Goal: Information Seeking & Learning: Learn about a topic

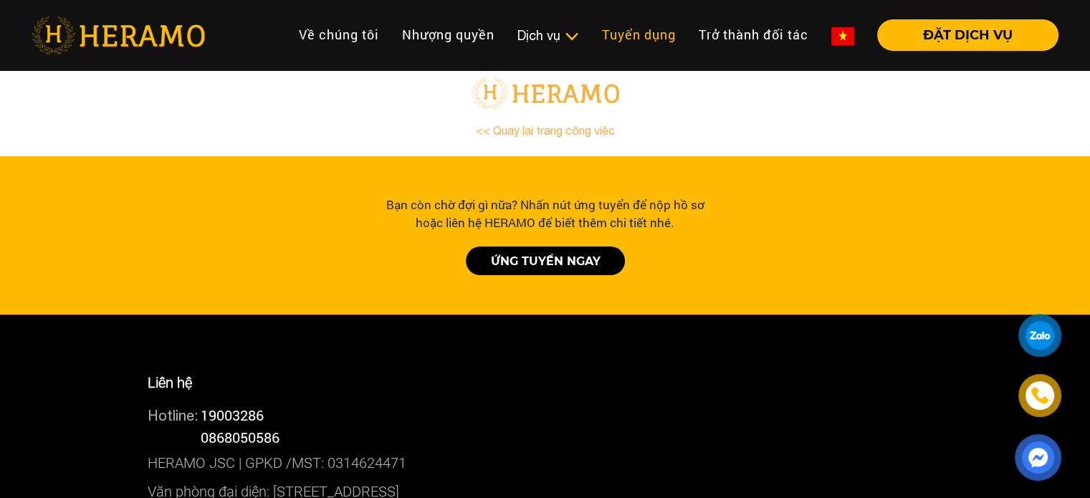
click at [649, 33] on link "Tuyển dụng" at bounding box center [639, 34] width 97 height 31
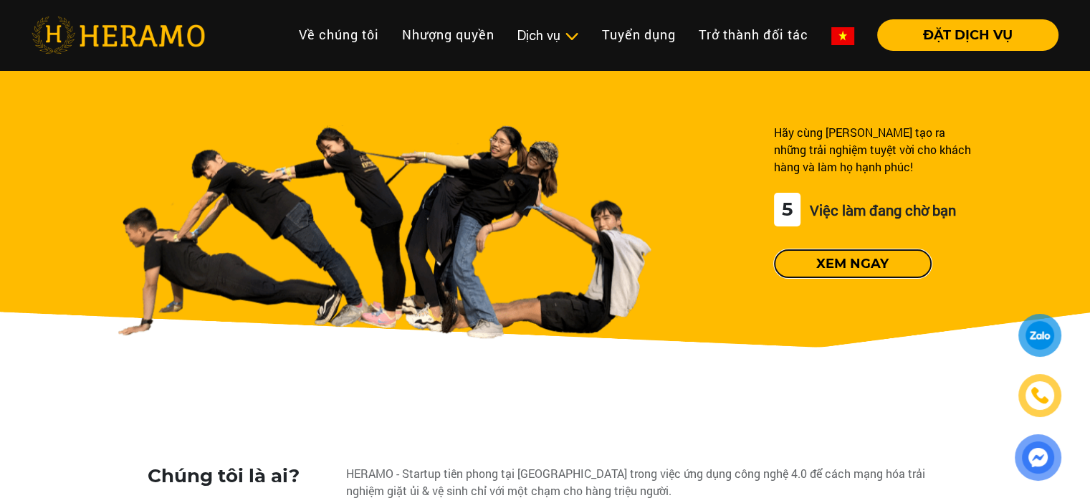
click at [860, 267] on button "Xem ngay" at bounding box center [853, 263] width 158 height 29
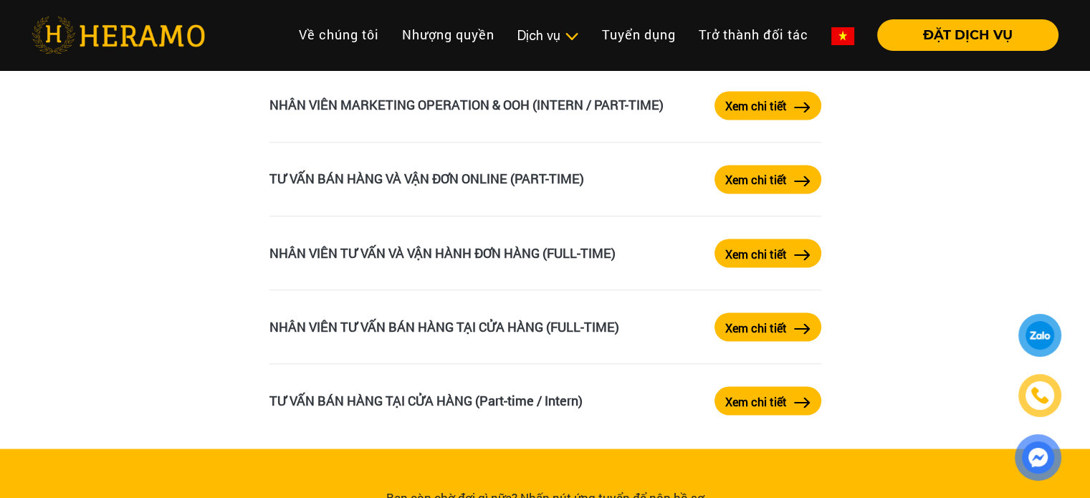
scroll to position [2473, 0]
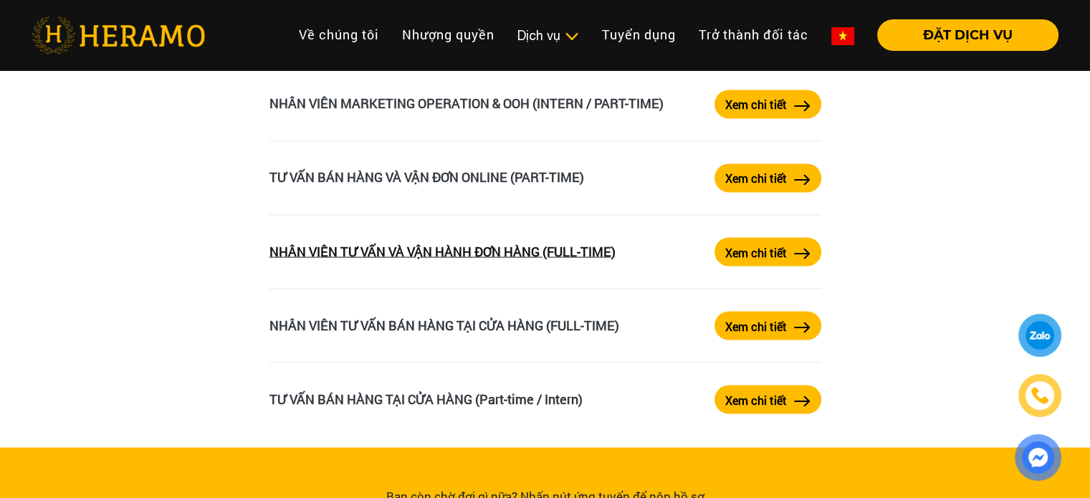
click at [505, 260] on link "NHÂN VIÊN TƯ VẤN VÀ VẬN HÀNH ĐƠN HÀNG (FULL-TIME)" at bounding box center [443, 250] width 346 height 17
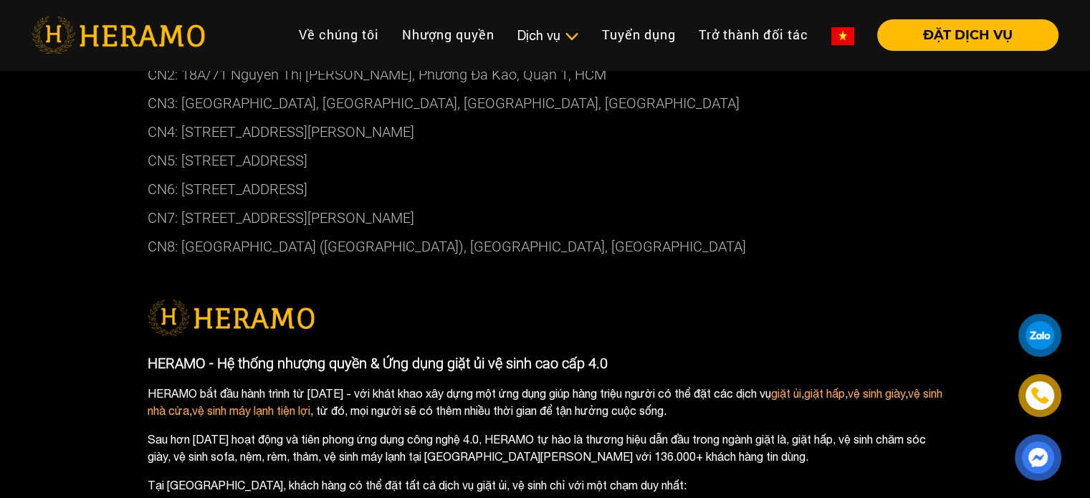
scroll to position [1433, 0]
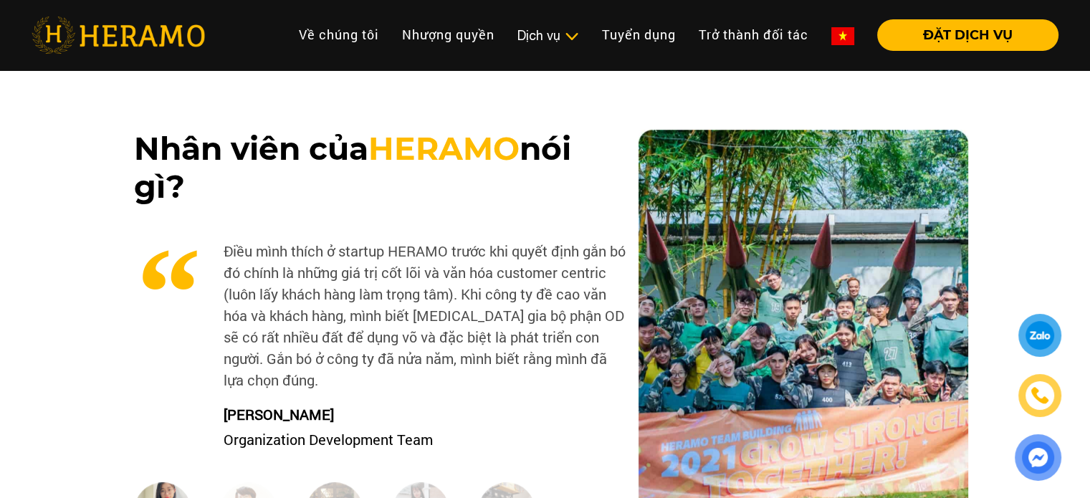
scroll to position [2473, 0]
